Goal: Check status: Check status

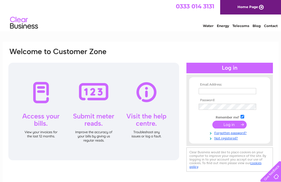
click at [213, 90] on input "text" at bounding box center [228, 91] width 58 height 6
click at [224, 94] on input "text" at bounding box center [228, 91] width 58 height 7
type input "tcu.1994@yahoo.co.uk"
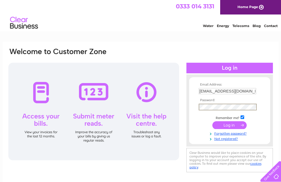
click at [229, 126] on input "submit" at bounding box center [230, 126] width 34 height 8
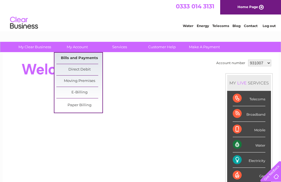
click at [75, 58] on link "Bills and Payments" at bounding box center [79, 58] width 46 height 11
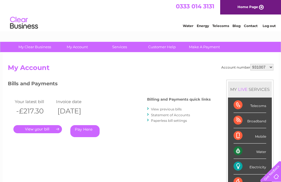
click at [37, 129] on link "." at bounding box center [37, 129] width 49 height 8
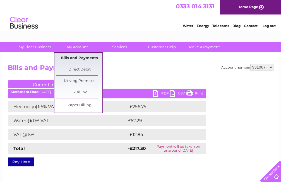
click at [78, 58] on link "Bills and Payments" at bounding box center [79, 58] width 46 height 11
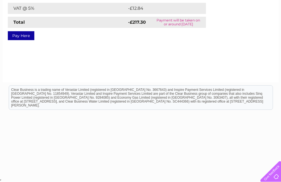
scroll to position [54, 0]
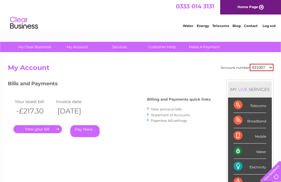
click at [164, 109] on link "View previous bills" at bounding box center [166, 109] width 31 height 4
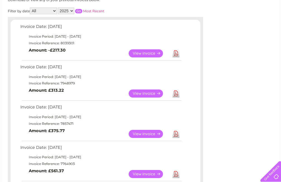
click at [138, 93] on link "View" at bounding box center [149, 94] width 41 height 8
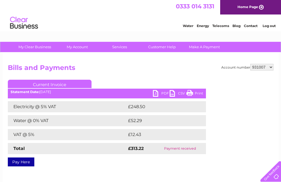
scroll to position [27, 0]
